Goal: Task Accomplishment & Management: Complete application form

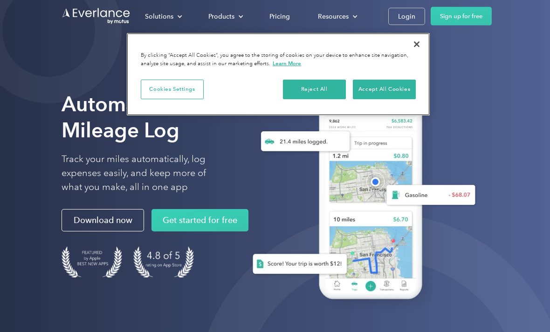
click at [392, 89] on button "Accept All Cookies" at bounding box center [384, 90] width 63 height 20
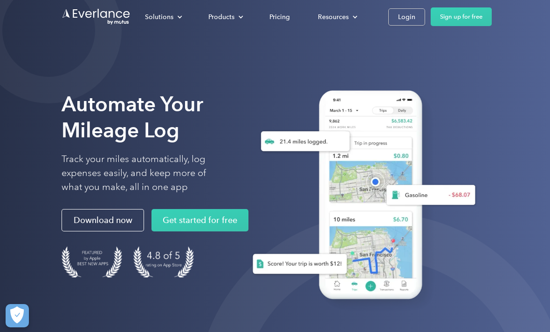
click at [403, 23] on link "Login" at bounding box center [406, 16] width 37 height 17
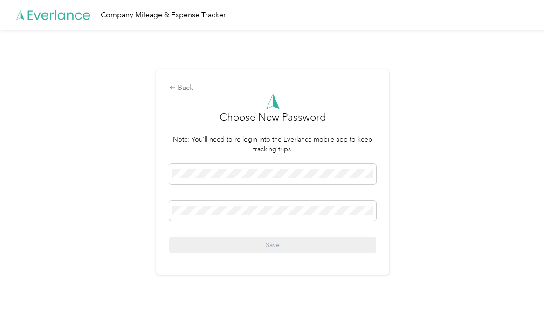
click at [286, 178] on span at bounding box center [272, 174] width 207 height 20
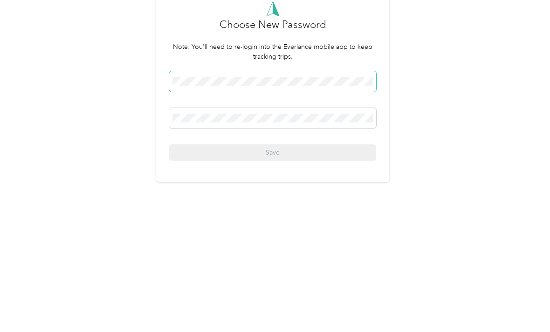
scroll to position [16, 0]
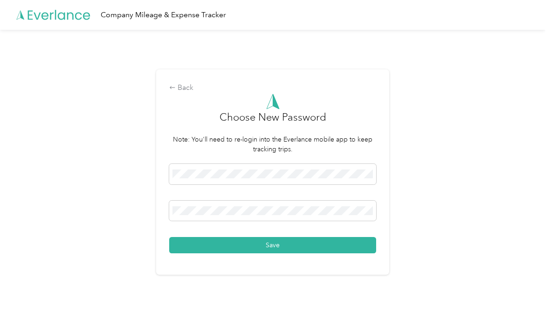
click at [328, 246] on button "Save" at bounding box center [272, 245] width 207 height 16
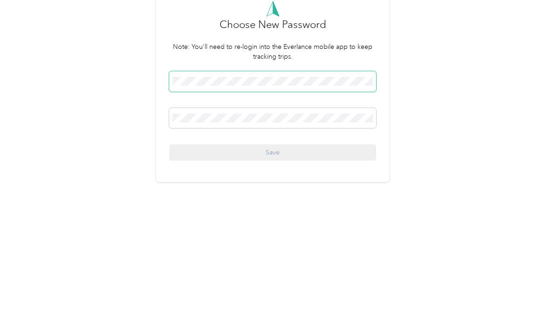
scroll to position [16, 0]
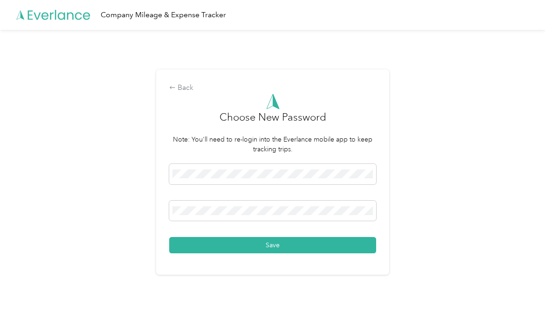
click at [341, 238] on button "Save" at bounding box center [272, 245] width 207 height 16
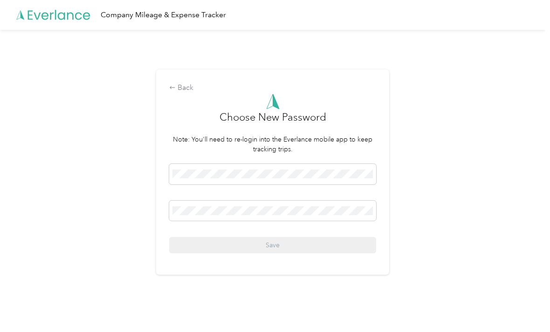
click at [319, 181] on span at bounding box center [272, 174] width 207 height 20
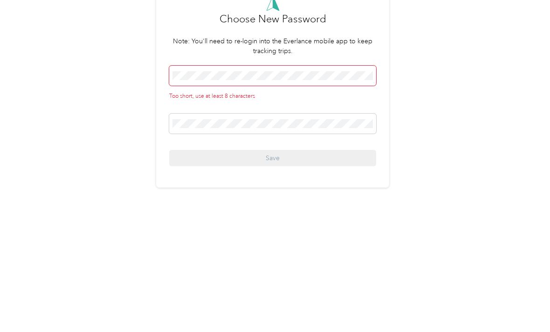
scroll to position [16, 0]
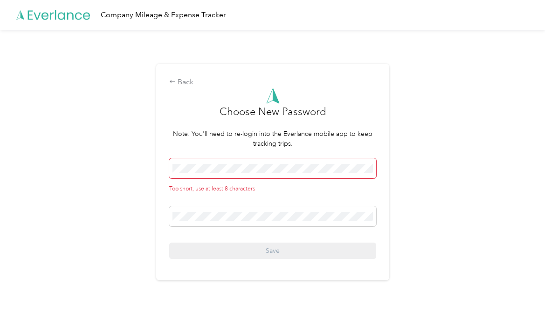
click at [345, 180] on div "Too short, use at least 8 characters" at bounding box center [272, 175] width 207 height 35
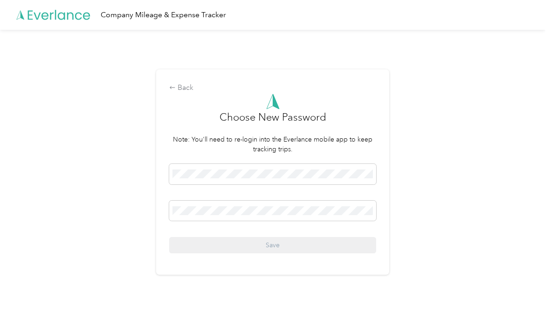
click at [344, 218] on div at bounding box center [272, 213] width 207 height 24
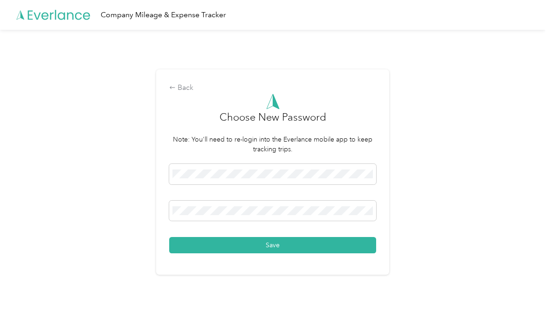
click at [352, 247] on button "Save" at bounding box center [272, 245] width 207 height 16
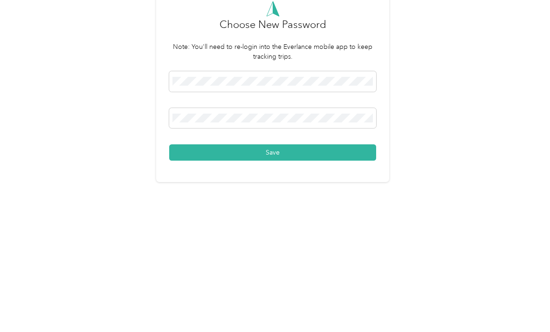
click at [340, 237] on button "Save" at bounding box center [272, 245] width 207 height 16
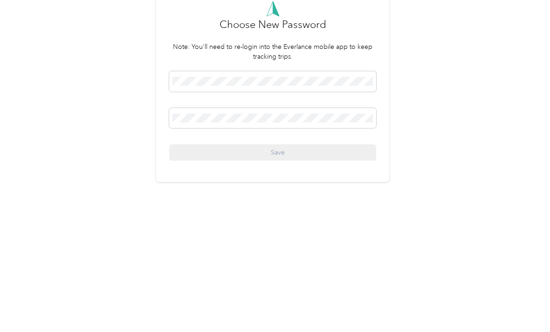
scroll to position [16, 0]
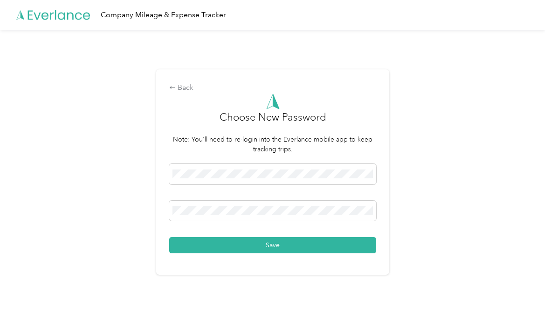
click at [219, 237] on button "Save" at bounding box center [272, 245] width 207 height 16
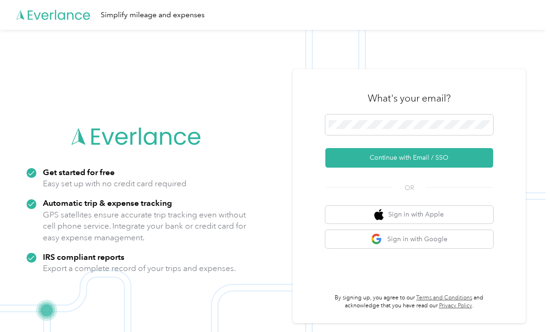
click at [372, 138] on div at bounding box center [409, 127] width 168 height 24
click at [453, 168] on button "Continue with Email / SSO" at bounding box center [409, 158] width 168 height 20
click at [480, 168] on button "Continue with Email / SSO" at bounding box center [409, 158] width 168 height 20
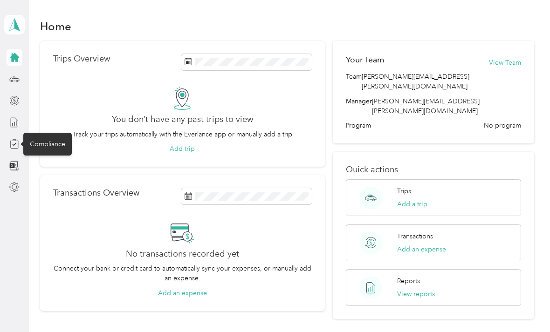
click at [17, 145] on icon at bounding box center [14, 144] width 10 height 10
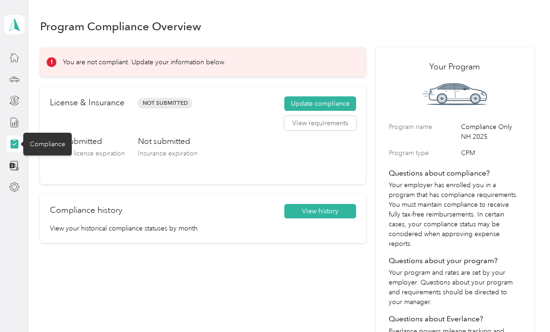
click at [320, 104] on button "Update compliance" at bounding box center [320, 103] width 72 height 15
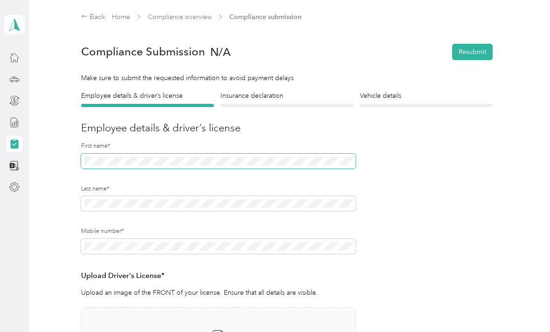
scroll to position [204, 0]
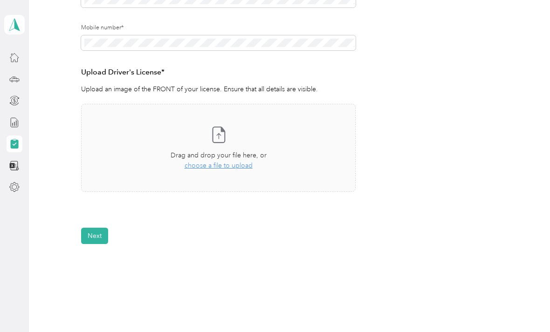
click at [228, 136] on icon at bounding box center [218, 134] width 19 height 19
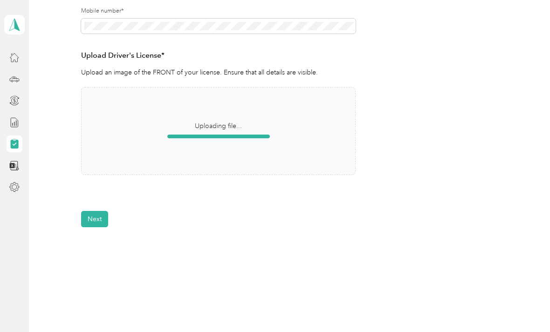
scroll to position [220, 0]
click at [101, 222] on button "Next" at bounding box center [94, 219] width 27 height 16
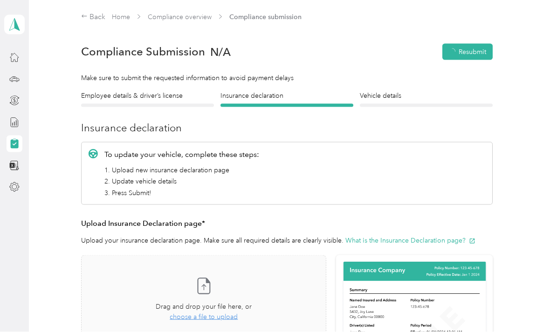
click at [180, 99] on h4 "Employee details & driver’s license" at bounding box center [147, 96] width 133 height 10
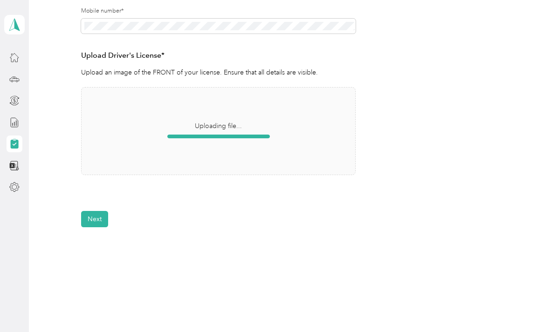
scroll to position [220, 0]
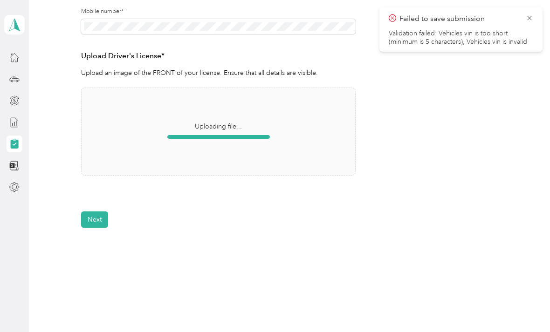
click at [522, 23] on span "Failed to save submission" at bounding box center [460, 19] width 144 height 12
click at [195, 138] on div at bounding box center [218, 137] width 102 height 10
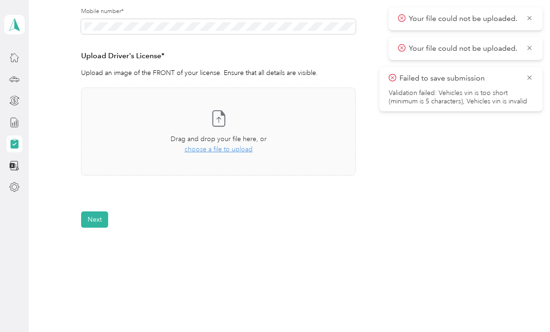
click at [103, 224] on button "Next" at bounding box center [94, 219] width 27 height 16
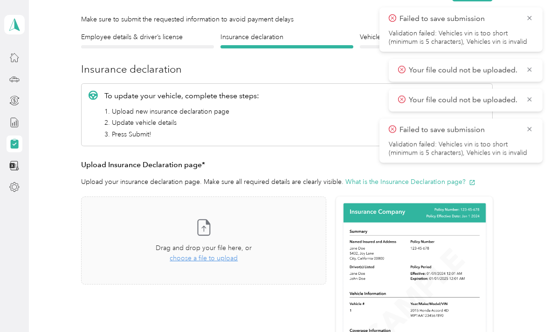
scroll to position [11, 0]
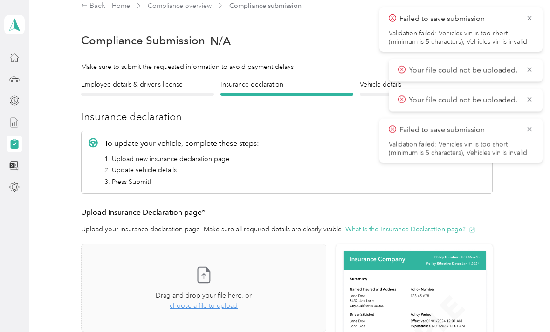
click at [207, 302] on span "choose a file to upload" at bounding box center [204, 306] width 68 height 8
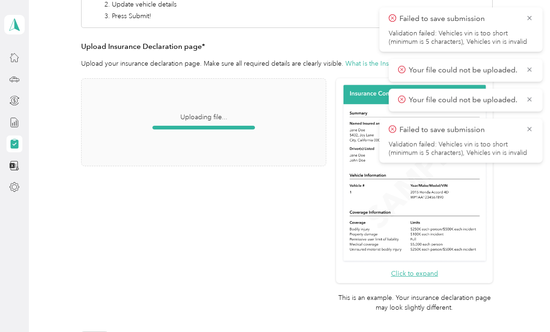
scroll to position [177, 0]
click at [530, 128] on icon at bounding box center [528, 129] width 7 height 8
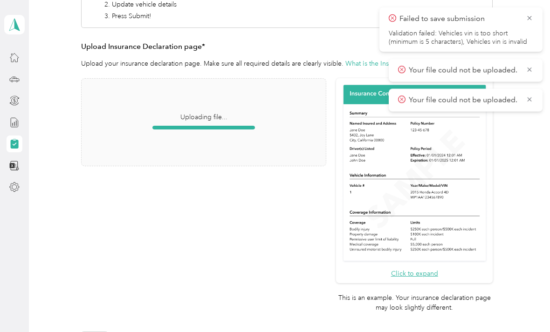
click at [531, 99] on icon at bounding box center [528, 99] width 7 height 8
click at [525, 72] on span "Your file could not be uploaded." at bounding box center [465, 71] width 135 height 12
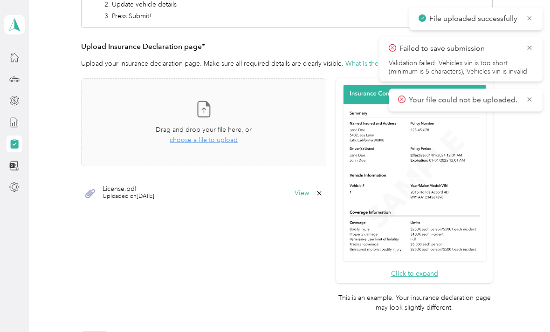
click at [530, 48] on icon at bounding box center [529, 48] width 4 height 4
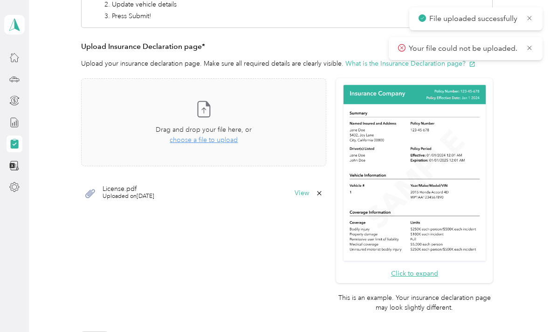
click at [531, 18] on icon at bounding box center [528, 18] width 7 height 8
click at [531, 19] on icon at bounding box center [528, 18] width 7 height 8
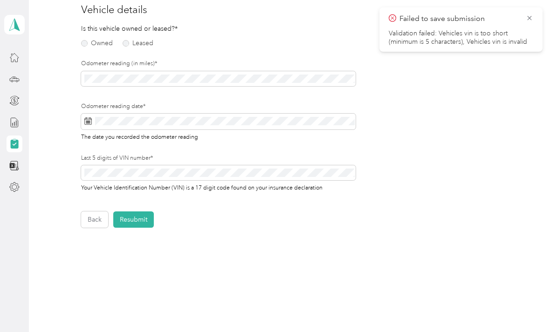
click at [104, 283] on div "Back Home Compliance overview Compliance submission Compliance Submission N/A R…" at bounding box center [287, 100] width 516 height 436
click at [103, 215] on button "Back" at bounding box center [94, 219] width 27 height 16
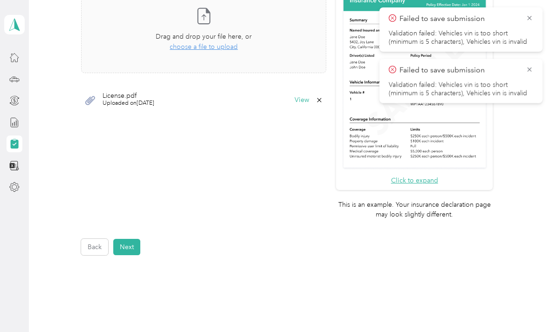
scroll to position [270, 0]
click at [323, 100] on icon at bounding box center [318, 99] width 7 height 7
click at [309, 106] on button "Yes" at bounding box center [310, 105] width 18 height 15
click at [101, 239] on button "Back" at bounding box center [94, 247] width 27 height 16
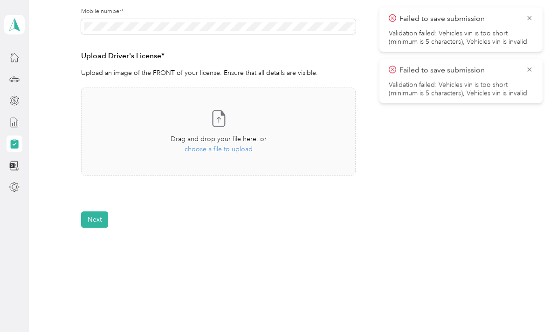
click at [212, 146] on span "choose a file to upload" at bounding box center [218, 149] width 68 height 8
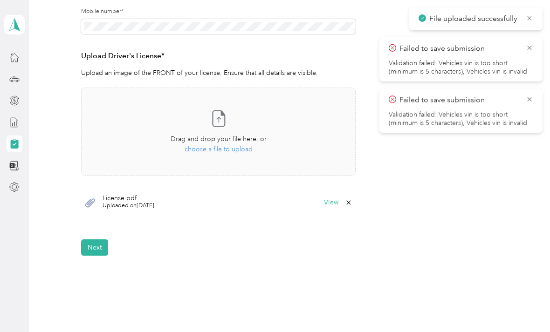
click at [90, 249] on button "Next" at bounding box center [94, 247] width 27 height 16
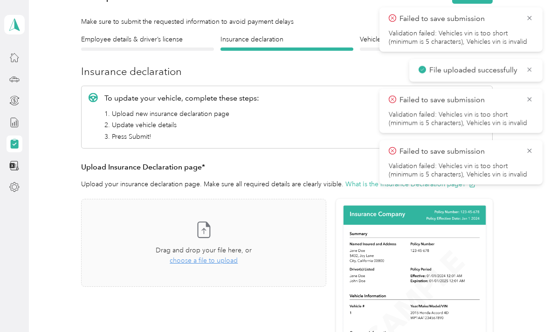
scroll to position [56, 0]
click at [362, 183] on button "What is the Insurance Declaration page?" at bounding box center [410, 184] width 130 height 10
click at [224, 261] on span "choose a file to upload" at bounding box center [204, 261] width 68 height 8
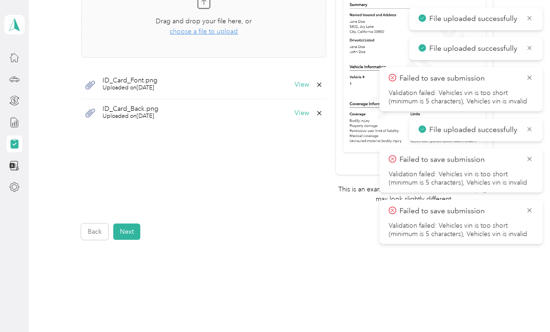
scroll to position [286, 0]
click at [309, 84] on button "View" at bounding box center [301, 85] width 14 height 7
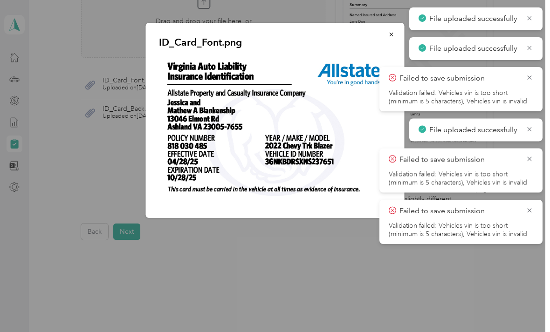
click at [396, 34] on button "button" at bounding box center [391, 34] width 20 height 16
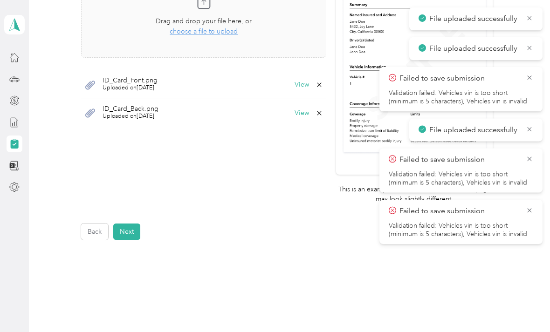
click at [129, 224] on button "Next" at bounding box center [126, 232] width 27 height 16
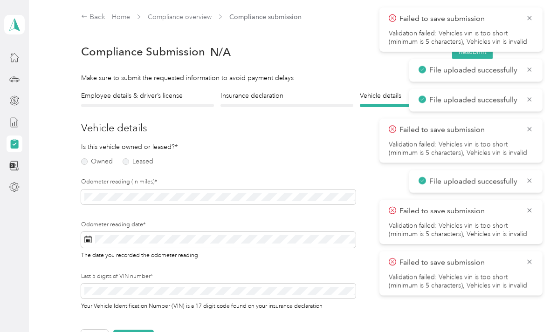
click at [91, 163] on label "Owned" at bounding box center [97, 161] width 32 height 7
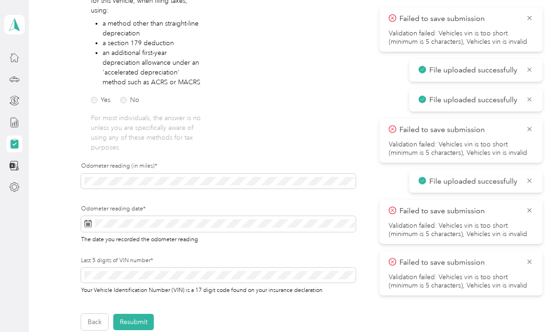
scroll to position [189, 0]
click at [132, 99] on label "No" at bounding box center [129, 100] width 19 height 7
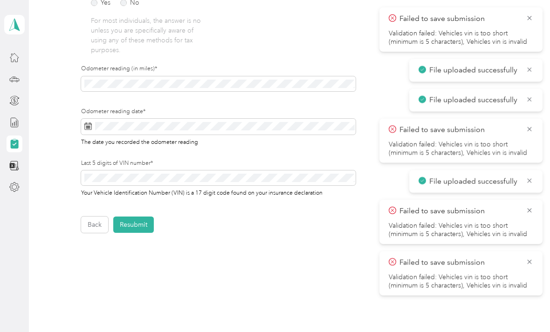
scroll to position [286, 0]
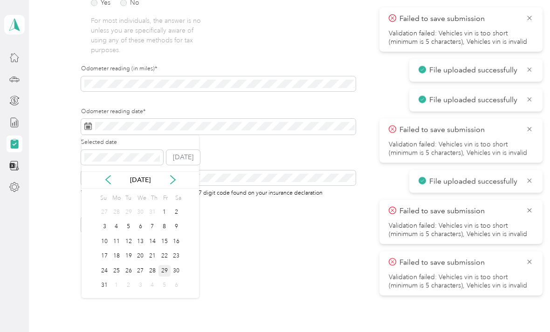
click at [162, 267] on div "29" at bounding box center [164, 271] width 12 height 12
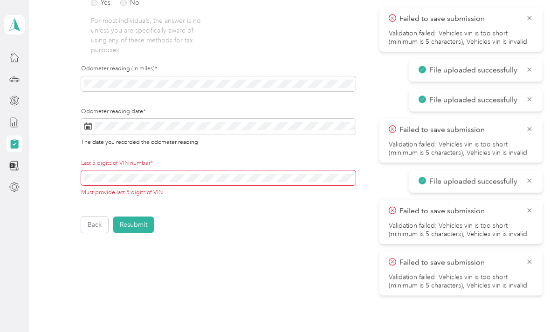
click at [224, 178] on span at bounding box center [218, 177] width 274 height 15
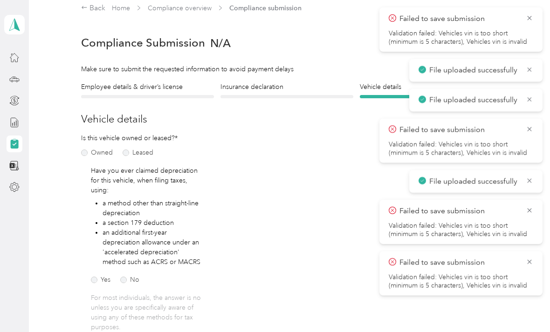
scroll to position [9, 0]
click at [531, 16] on icon at bounding box center [528, 18] width 7 height 8
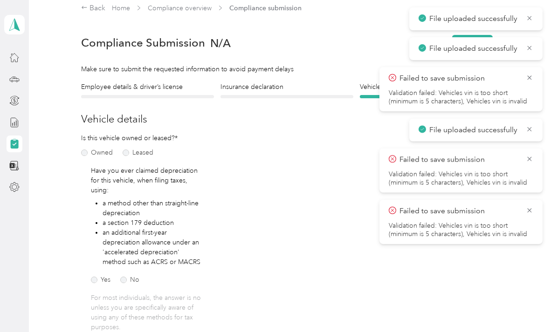
click at [528, 18] on icon at bounding box center [528, 18] width 7 height 8
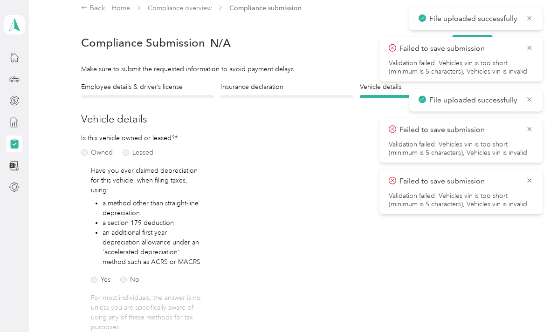
click at [529, 19] on icon at bounding box center [528, 18] width 7 height 8
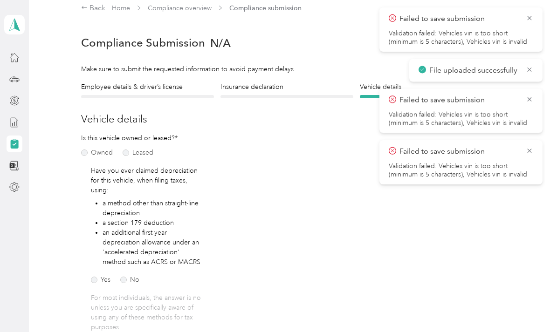
click at [528, 19] on icon at bounding box center [528, 18] width 7 height 8
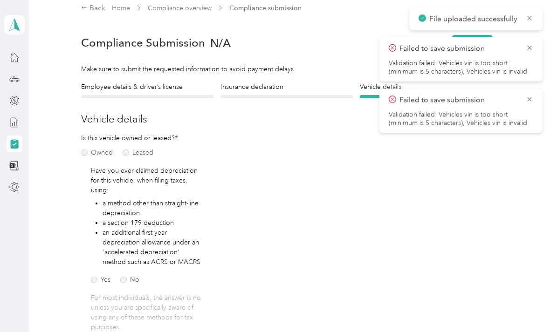
click at [529, 18] on icon at bounding box center [528, 18] width 7 height 8
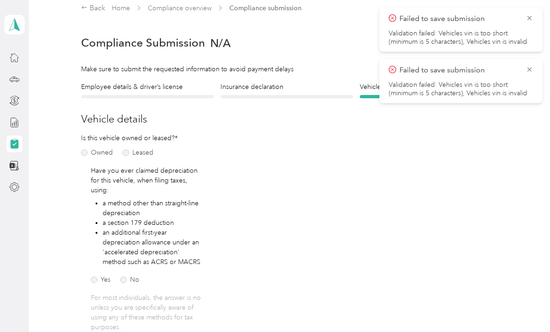
click at [529, 21] on icon at bounding box center [528, 18] width 7 height 8
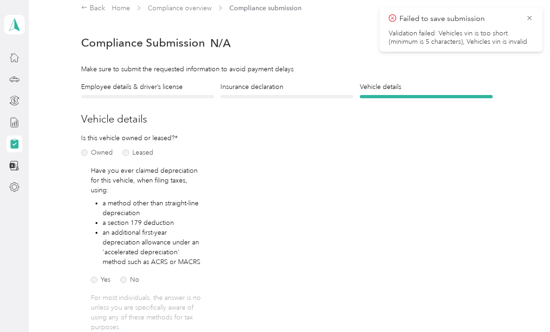
click at [526, 18] on icon at bounding box center [528, 18] width 7 height 8
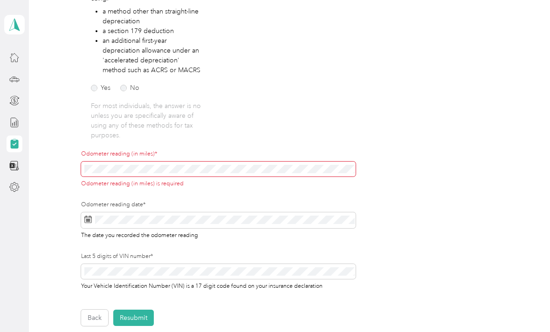
scroll to position [201, 0]
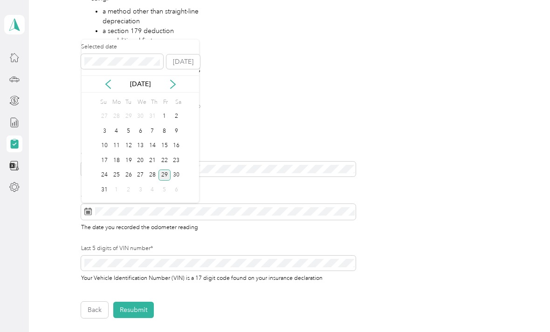
click at [154, 174] on div "28" at bounding box center [152, 176] width 12 height 12
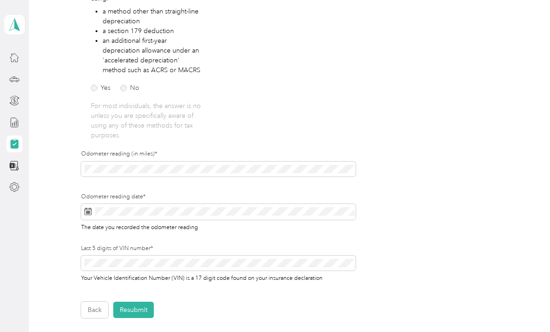
click at [334, 123] on div "Is this vehicle owned or leased?* Owned Leased Have you ever claimed depreciati…" at bounding box center [218, 118] width 274 height 354
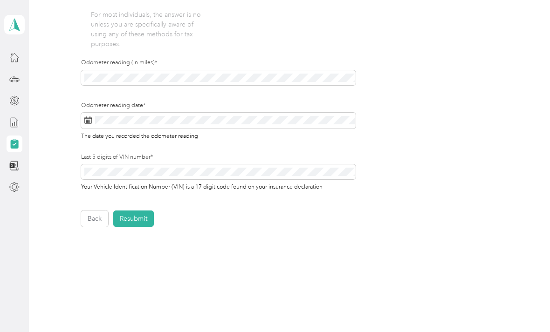
scroll to position [291, 0]
click at [135, 218] on button "Resubmit" at bounding box center [133, 219] width 41 height 16
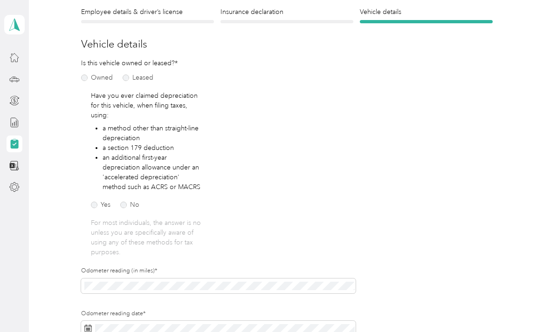
scroll to position [11, 0]
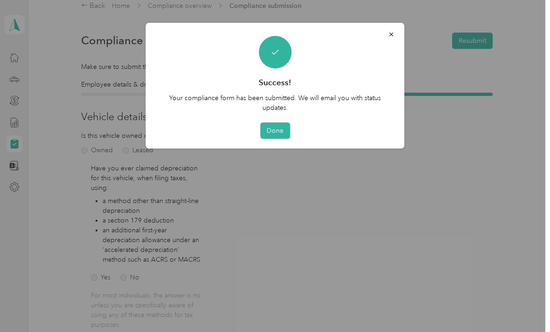
click at [279, 127] on button "Done" at bounding box center [275, 131] width 30 height 16
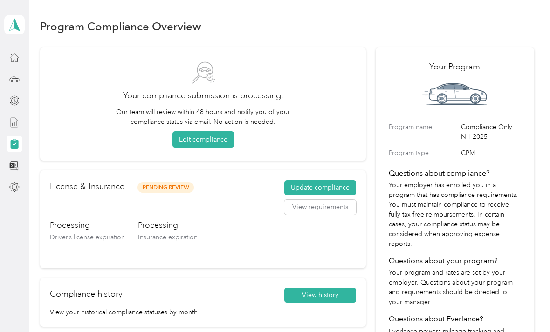
click at [91, 3] on div "Program Compliance Overview Your compliance submission is processing. Our team …" at bounding box center [287, 230] width 516 height 460
